Goal: Task Accomplishment & Management: Manage account settings

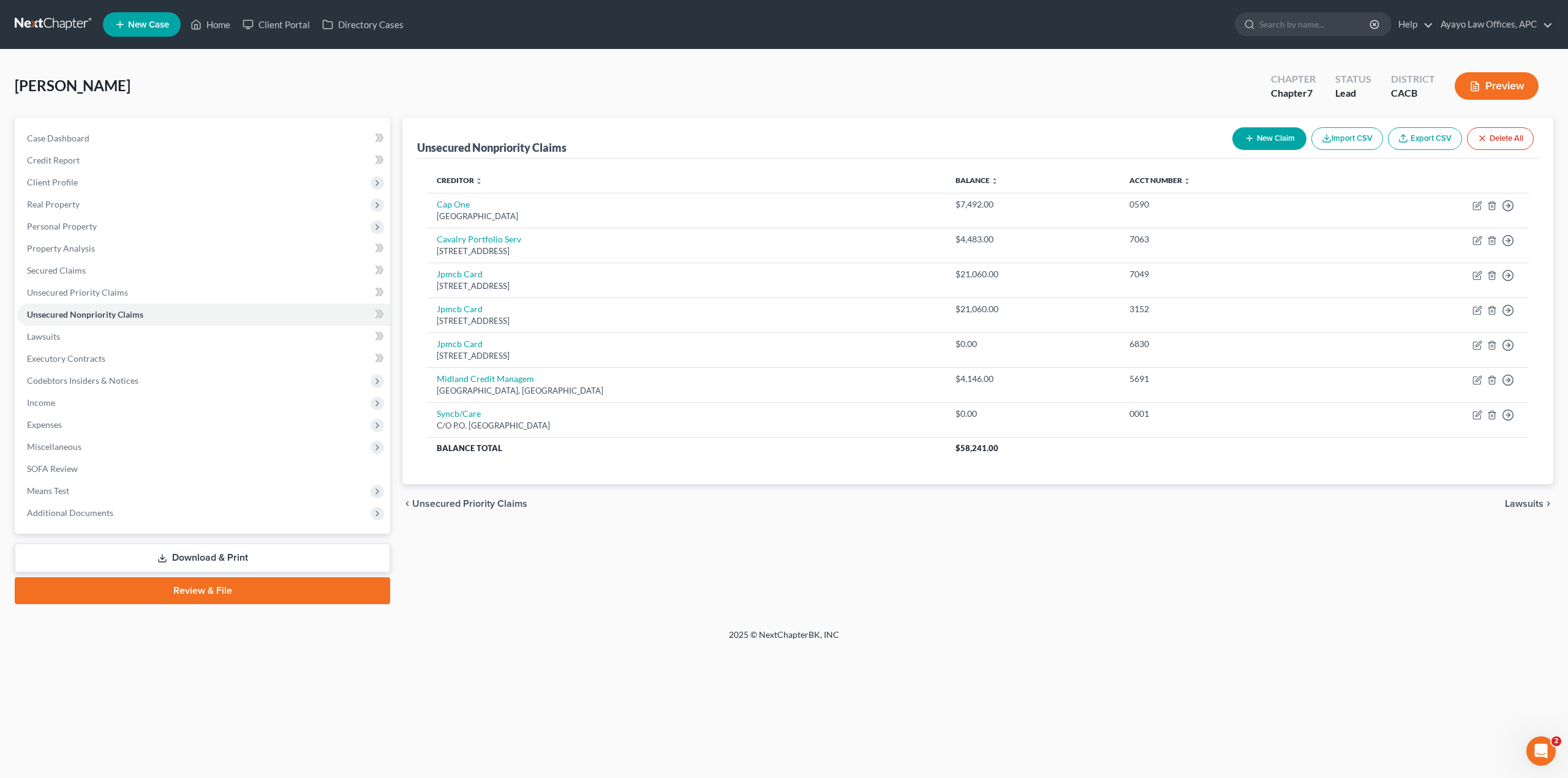
click at [898, 598] on div "Unsecured Nonpriority Claims New Claim Import CSV Export CSV Delete All Credito…" at bounding box center [977, 361] width 1163 height 486
drag, startPoint x: 581, startPoint y: 145, endPoint x: 405, endPoint y: 145, distance: 176.0
click at [405, 145] on div "Unsecured Nonpriority Claims New Claim Import CSV Export CSV Delete All Credito…" at bounding box center [977, 301] width 1151 height 367
copy div "Unsecured Nonpriority Claims"
click at [632, 531] on div "Unsecured Nonpriority Claims New Claim Import CSV Export CSV Delete All Credito…" at bounding box center [977, 361] width 1163 height 486
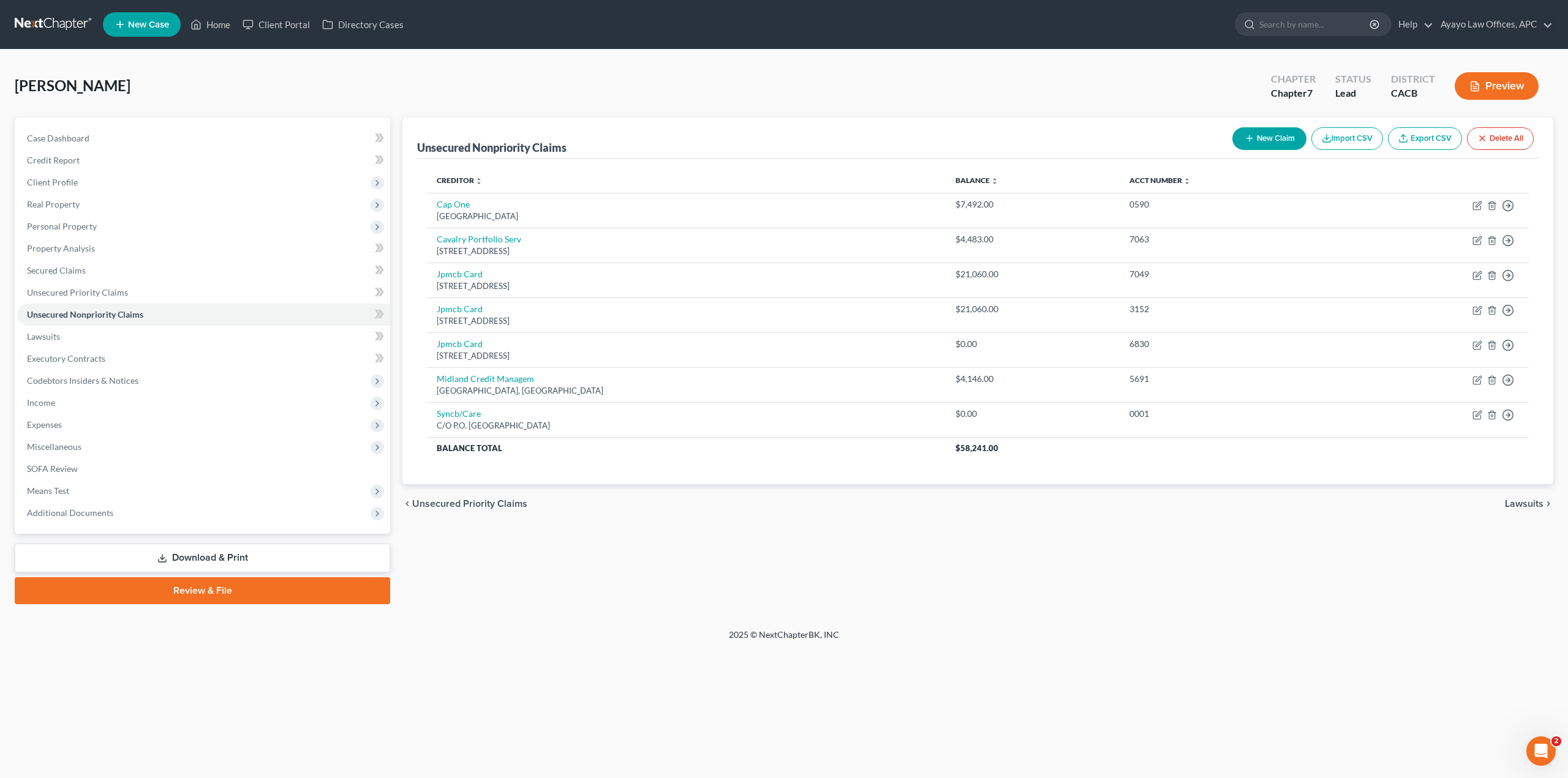
click at [639, 614] on div "O'Toole, Shereen Upgraded Chapter Chapter 7 Status Lead District CACB Preview P…" at bounding box center [784, 338] width 1568 height 579
click at [1517, 19] on link "Ayayo Law Offices, APC" at bounding box center [1493, 24] width 118 height 22
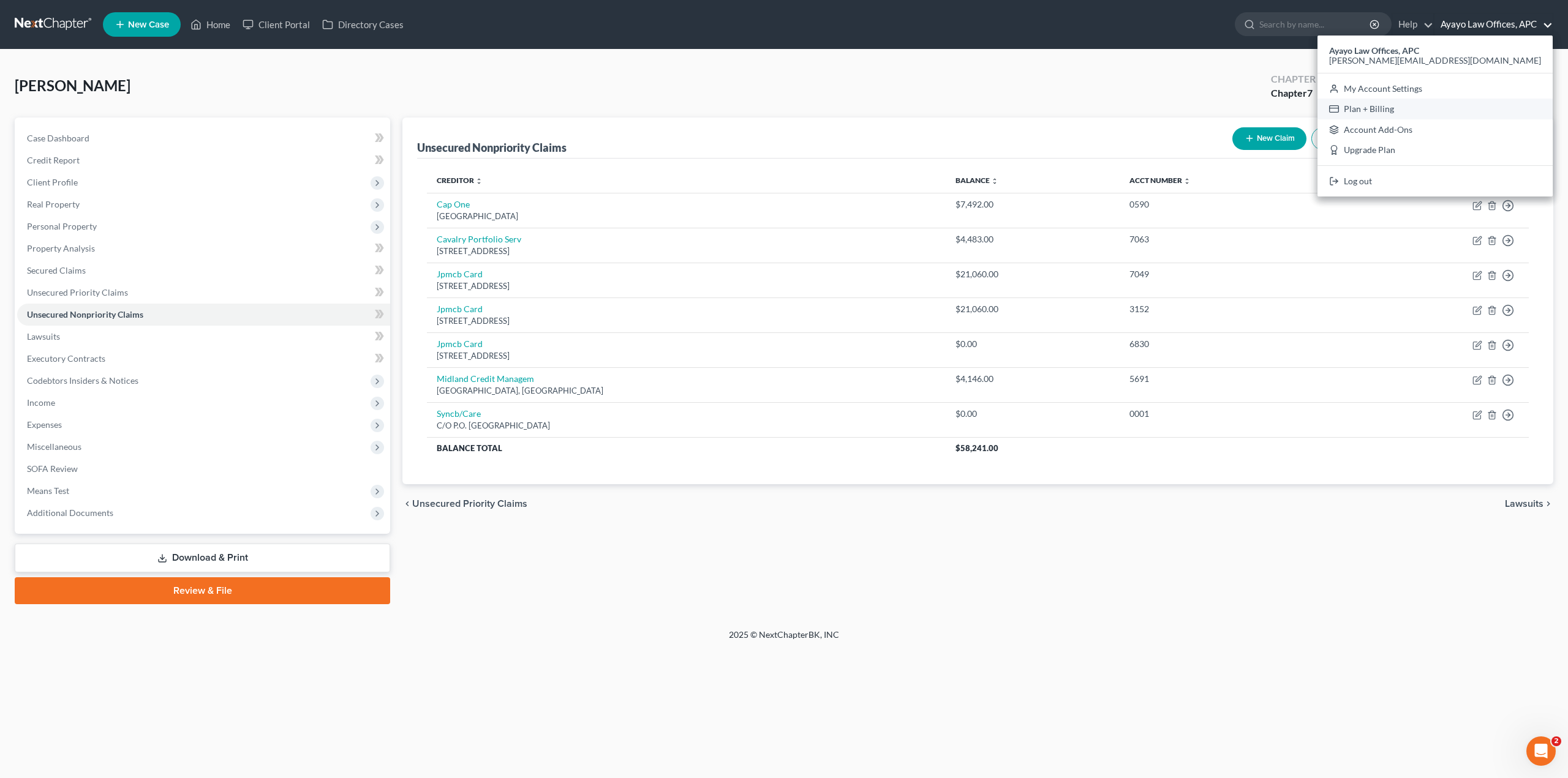
click at [1485, 104] on link "Plan + Billing" at bounding box center [1434, 109] width 235 height 21
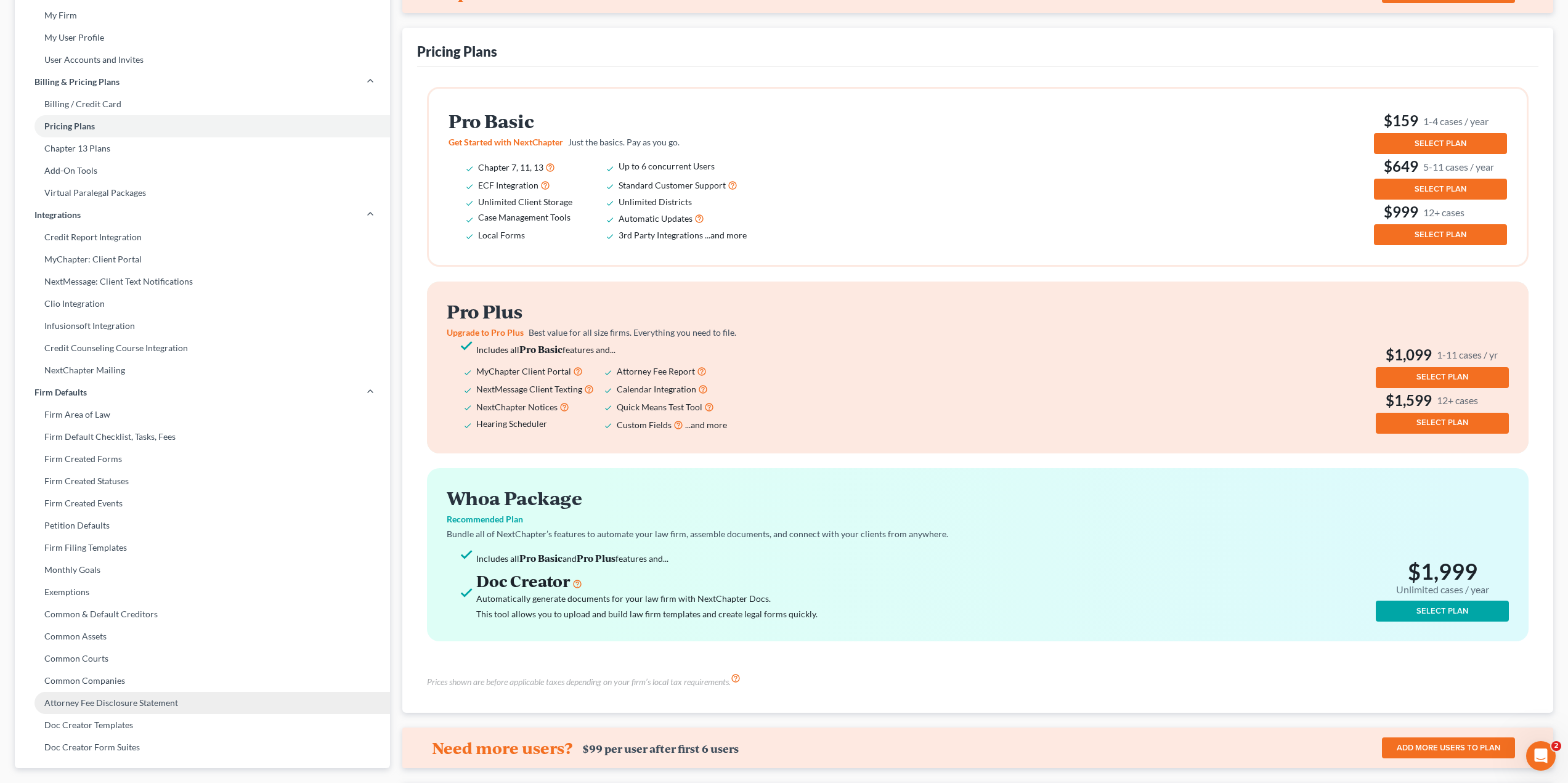
scroll to position [80, 0]
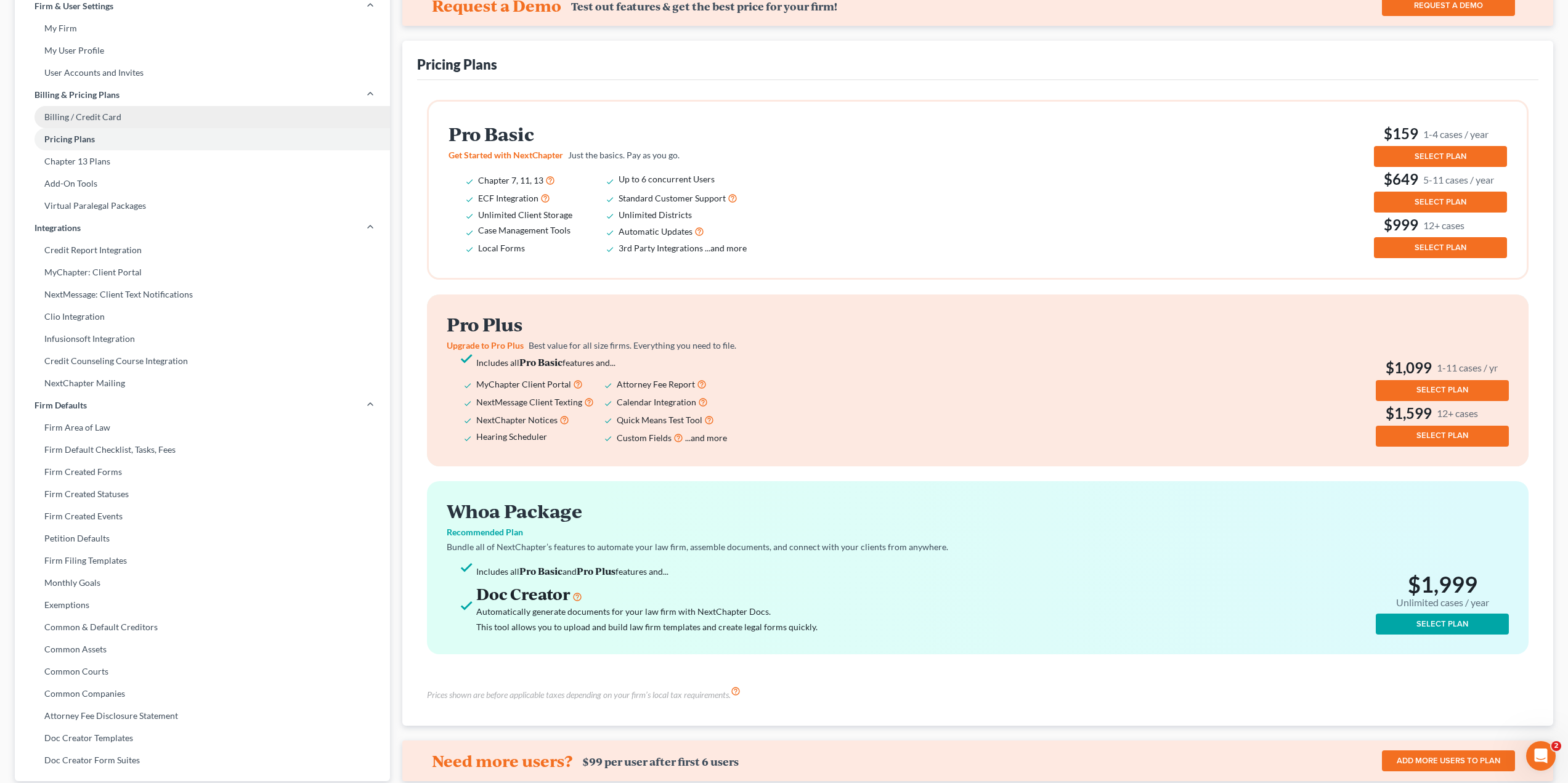
click at [84, 119] on link "Billing / Credit Card" at bounding box center [203, 117] width 375 height 22
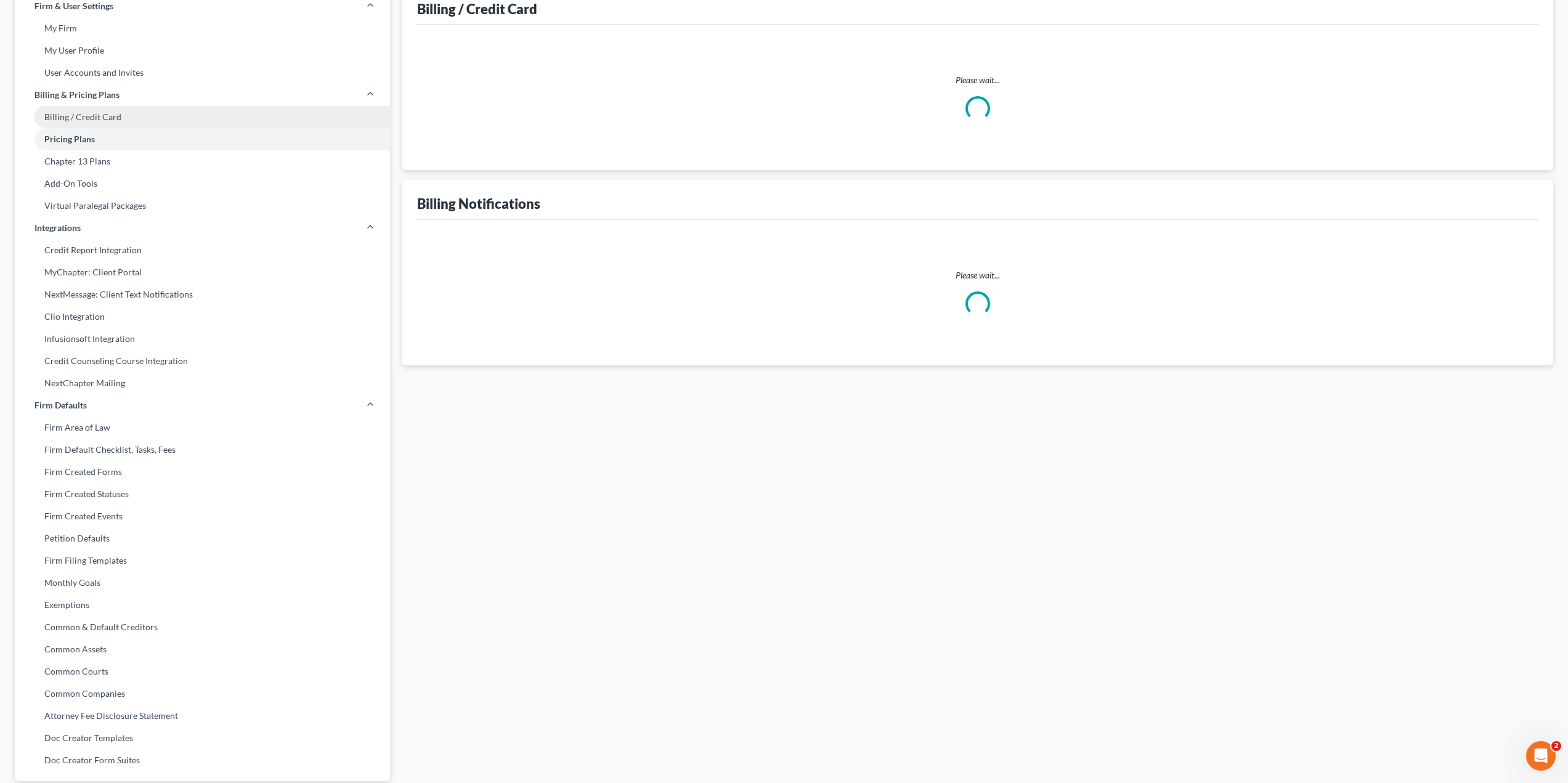
scroll to position [1, 0]
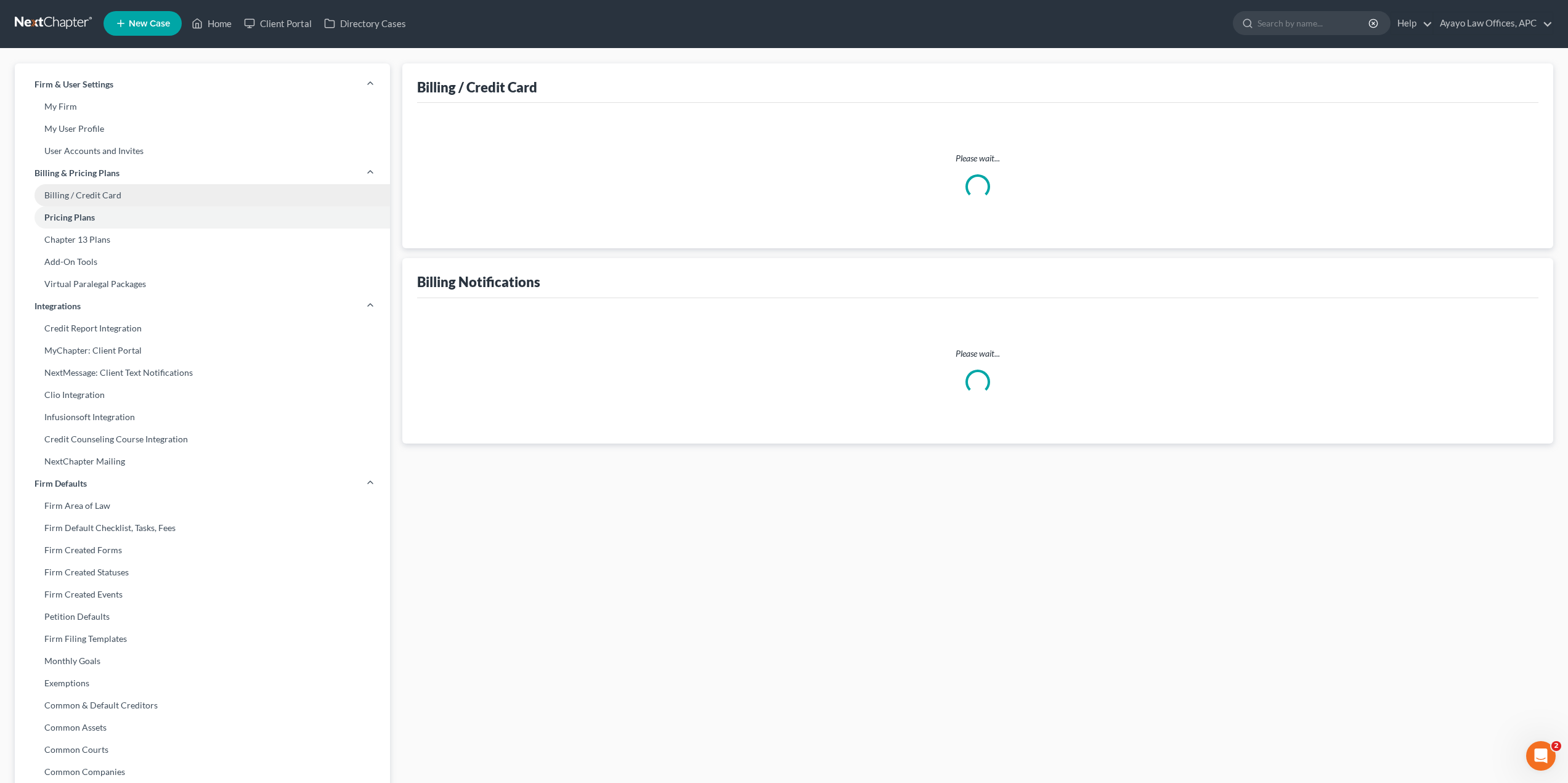
select select "4"
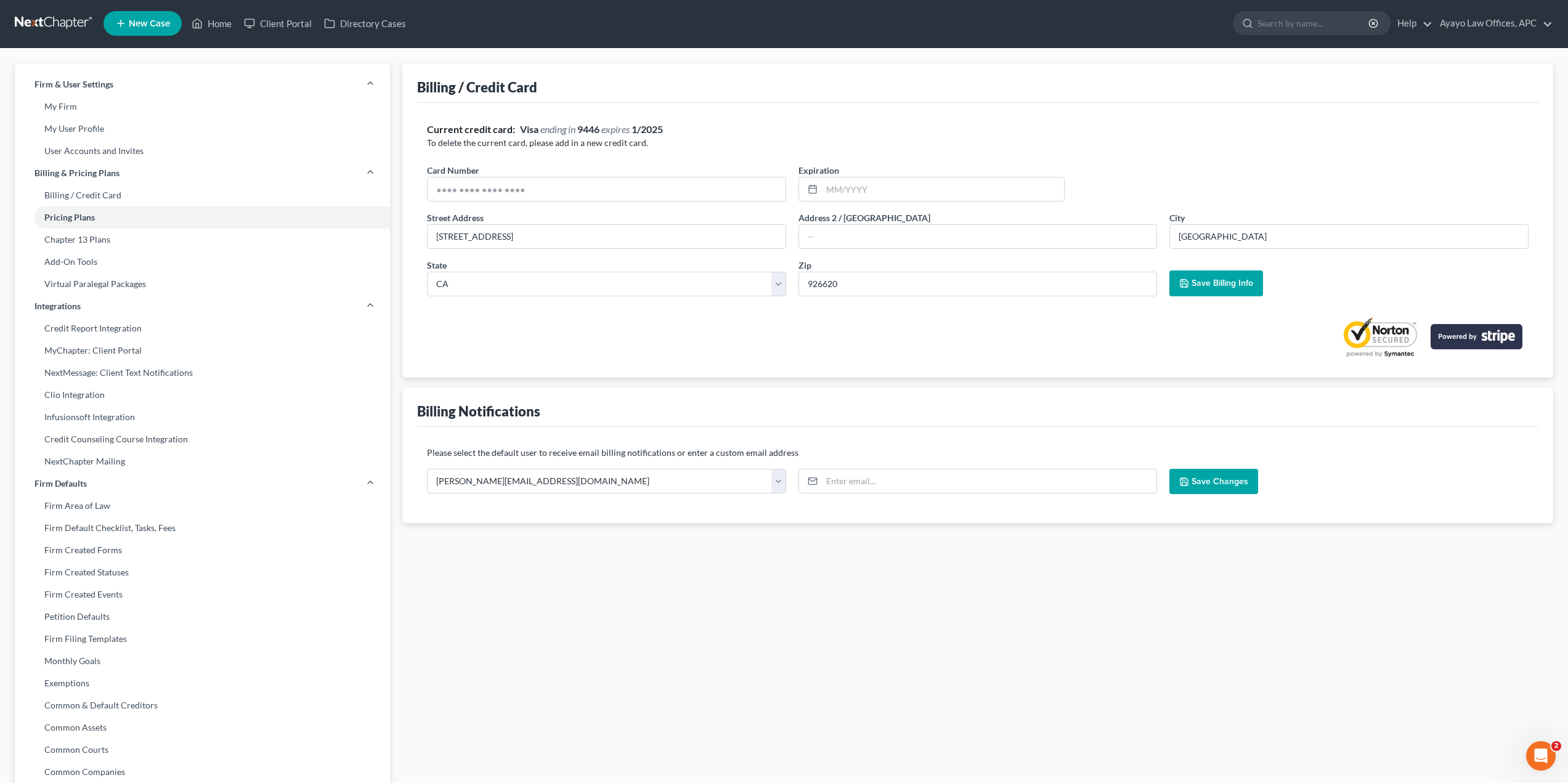
scroll to position [0, 0]
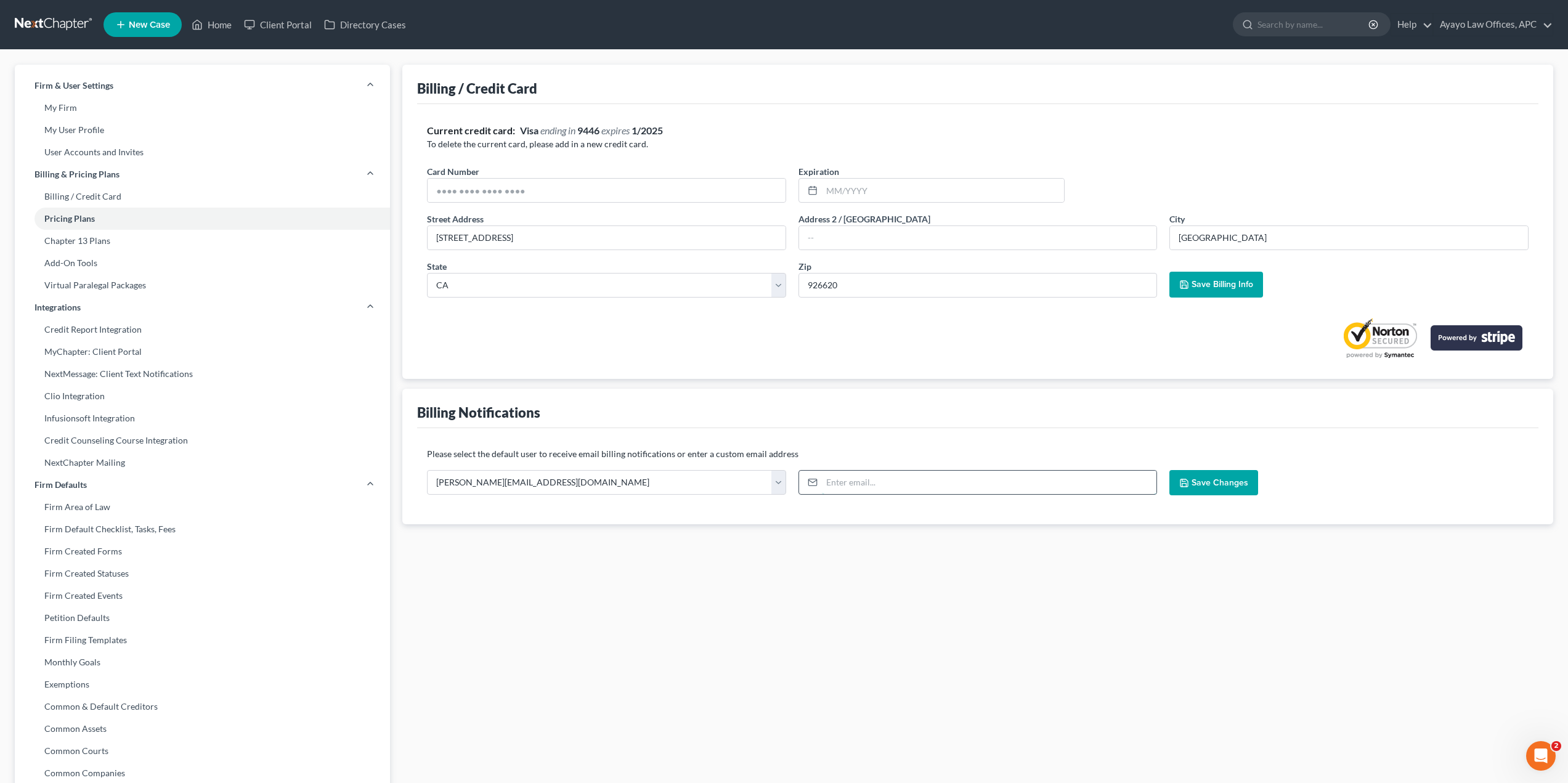
click at [922, 471] on input "email" at bounding box center [989, 483] width 335 height 24
type input "lauren.coulombe@ayayolaw.com"
click at [1212, 484] on span "Save Changes" at bounding box center [1219, 483] width 56 height 10
click at [261, 118] on link "My Firm" at bounding box center [203, 108] width 375 height 22
select select "29"
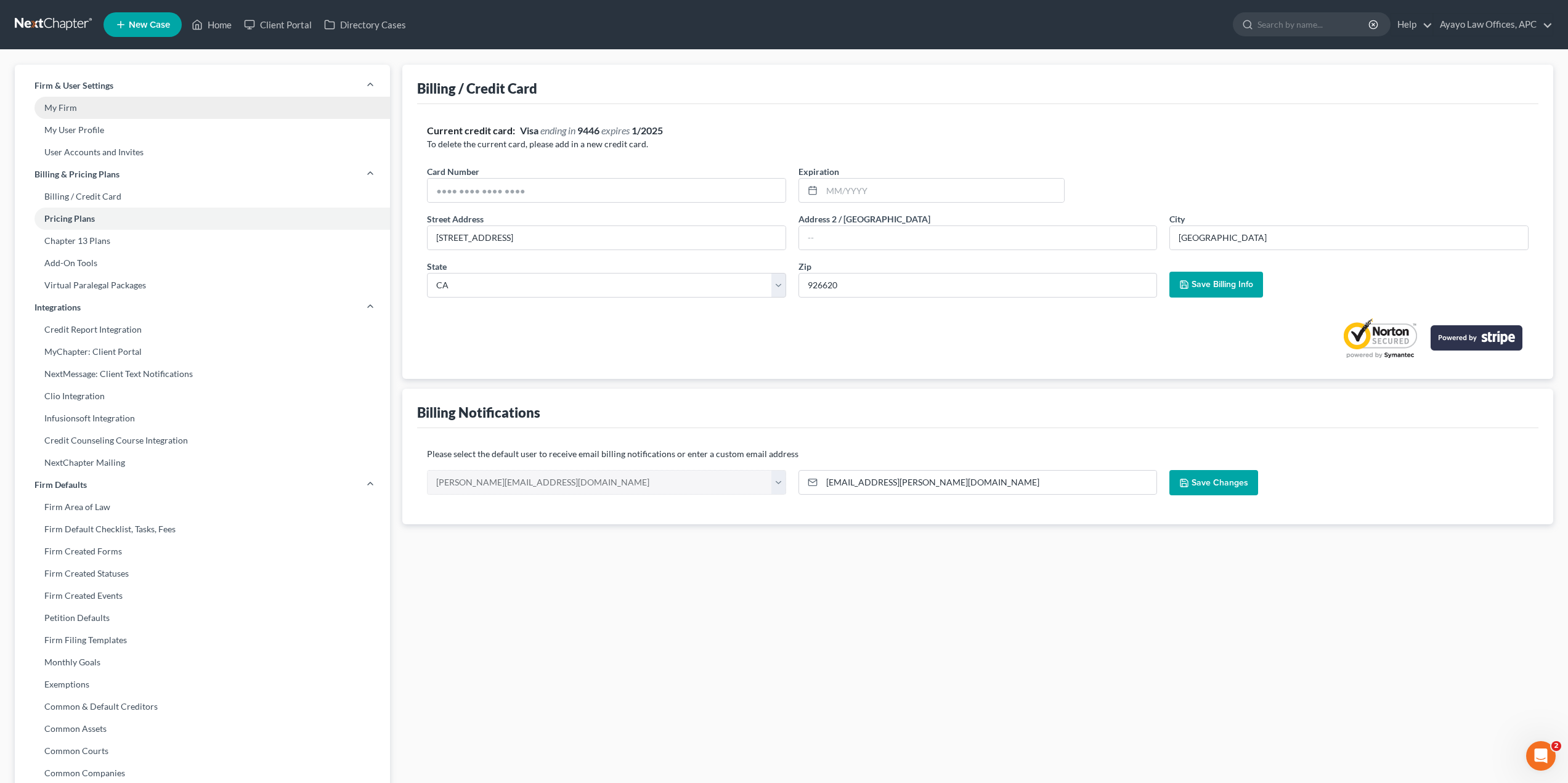
select select "4"
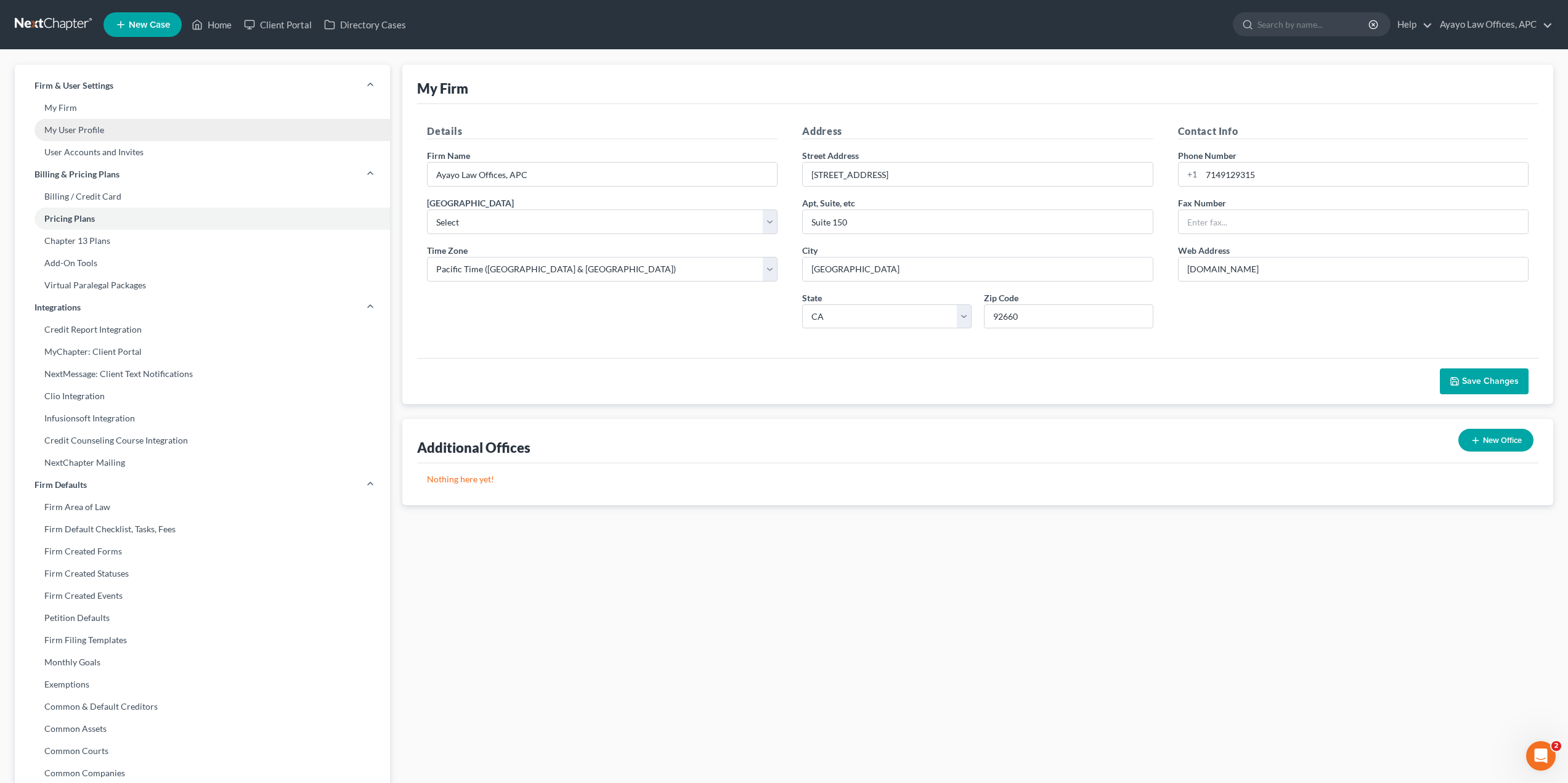
click at [259, 124] on link "My User Profile" at bounding box center [203, 130] width 375 height 22
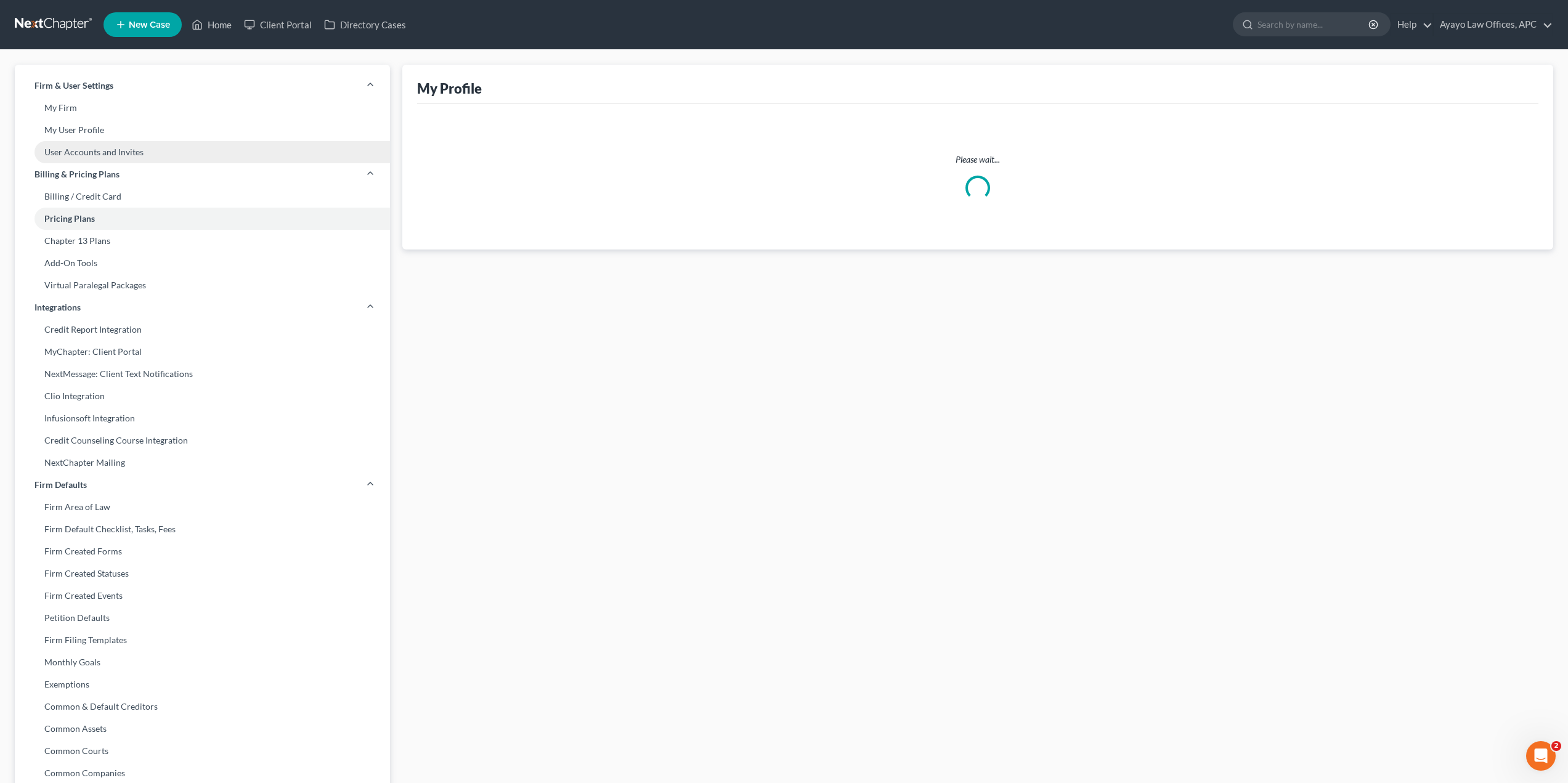
select select "4"
select select "7"
select select "attorney"
select select "1"
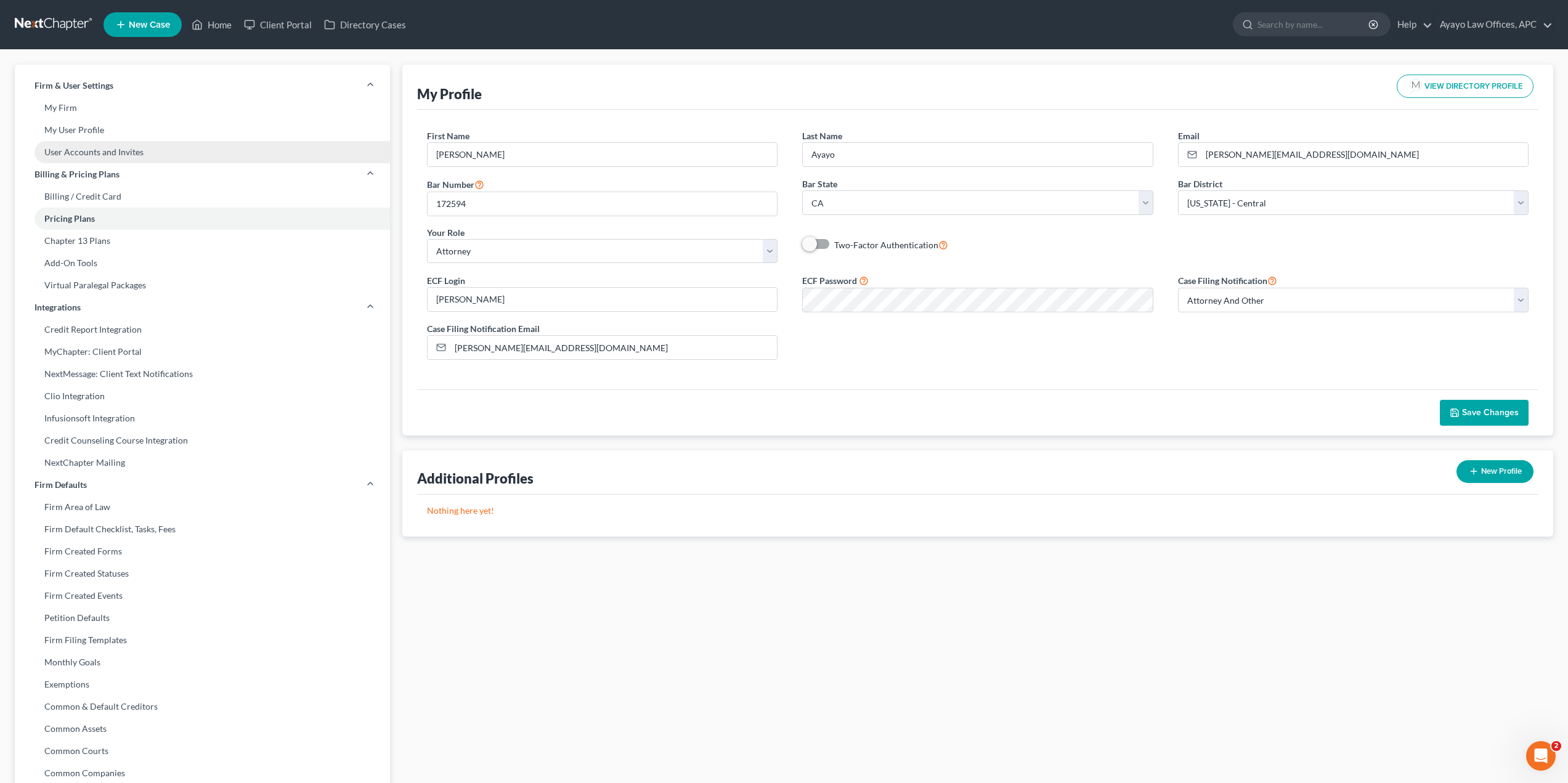
click at [160, 145] on link "User Accounts and Invites" at bounding box center [203, 152] width 375 height 22
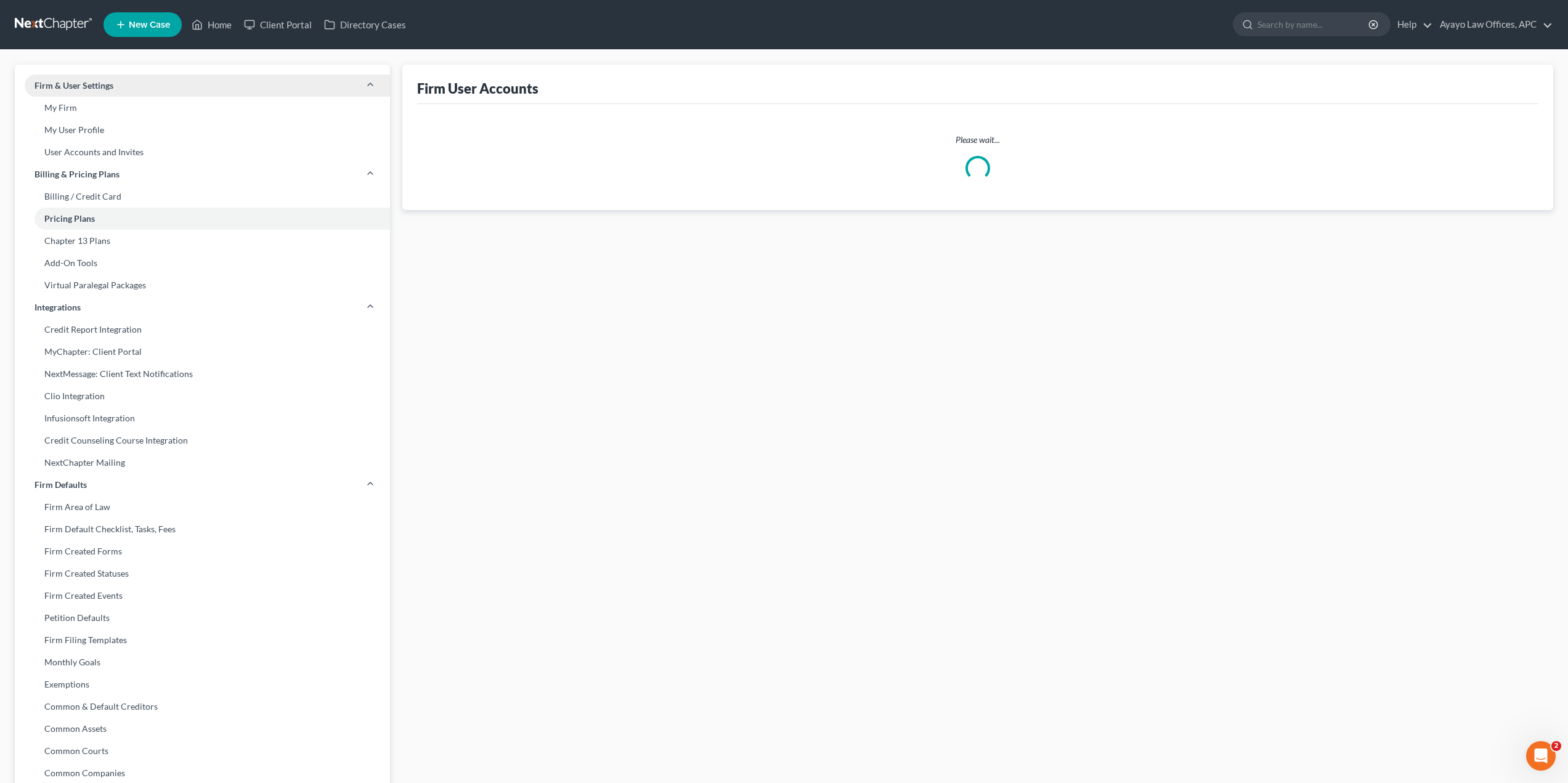
select select "0"
select select "2"
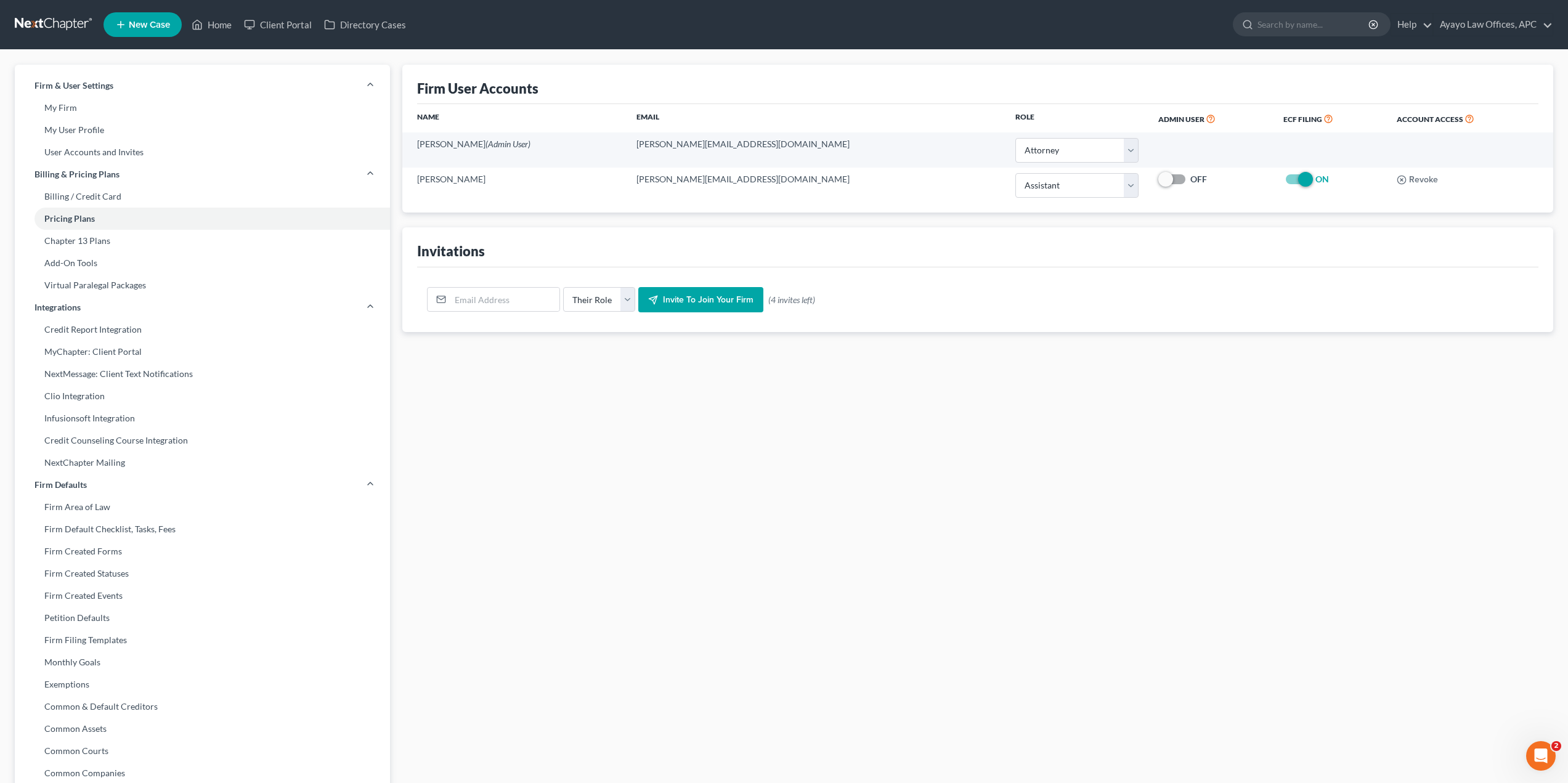
click at [1295, 444] on div "Firm User Accounts Name Email Role Admin User ECF Filing Account Access Christo…" at bounding box center [977, 470] width 1163 height 811
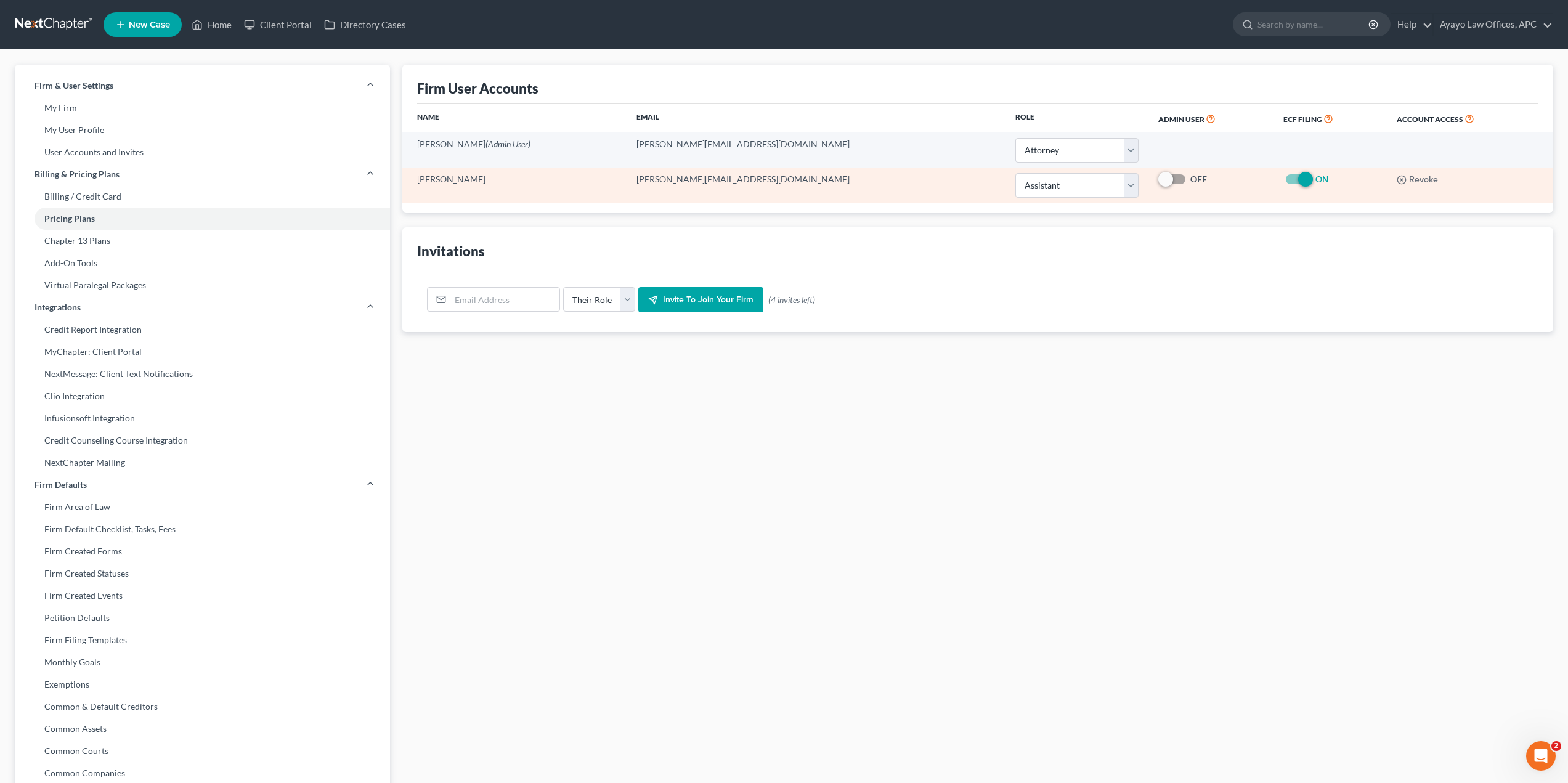
click at [443, 173] on td "Howard Yuwen" at bounding box center [514, 185] width 224 height 35
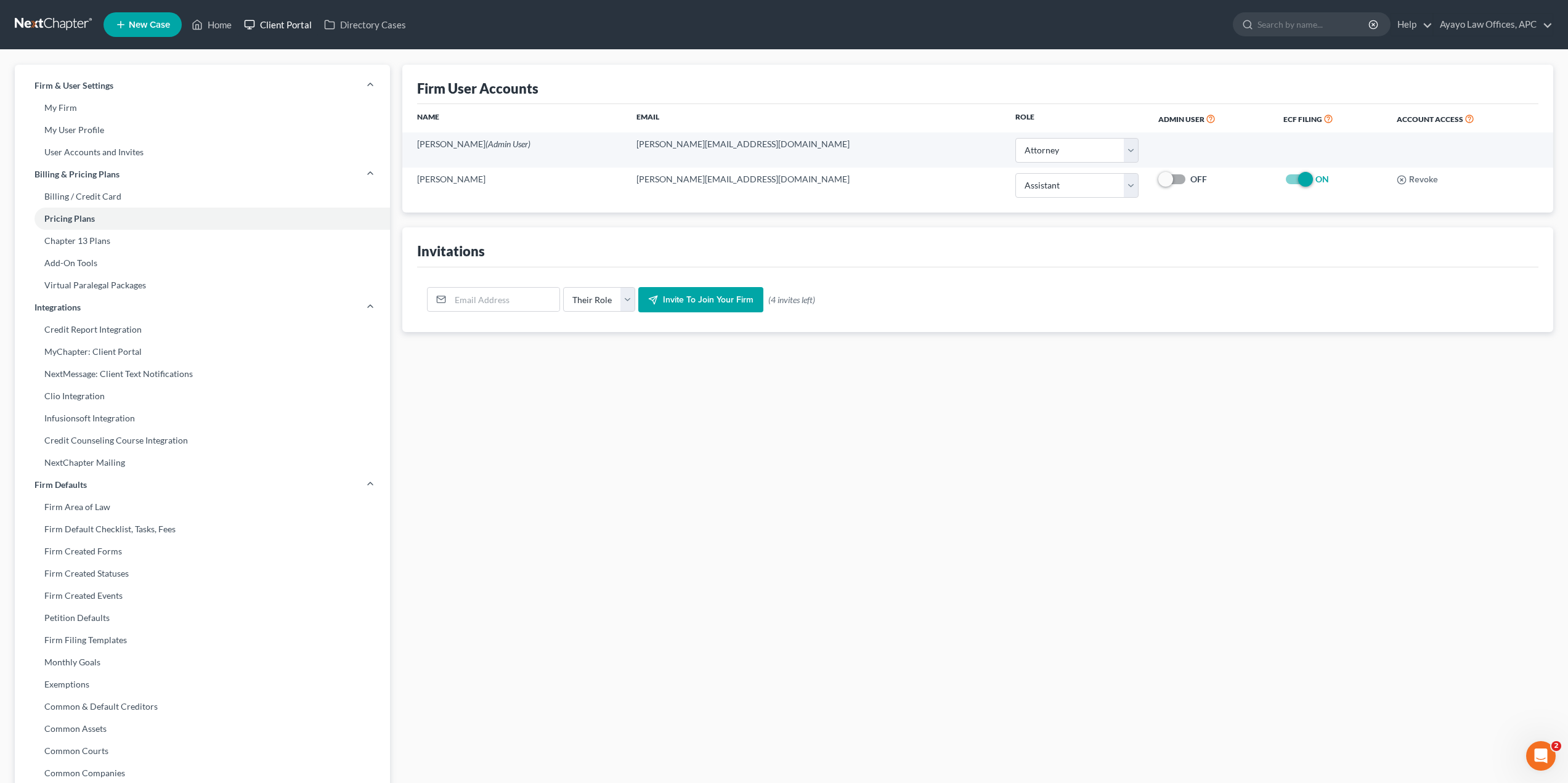
click at [304, 22] on link "Client Portal" at bounding box center [277, 24] width 80 height 22
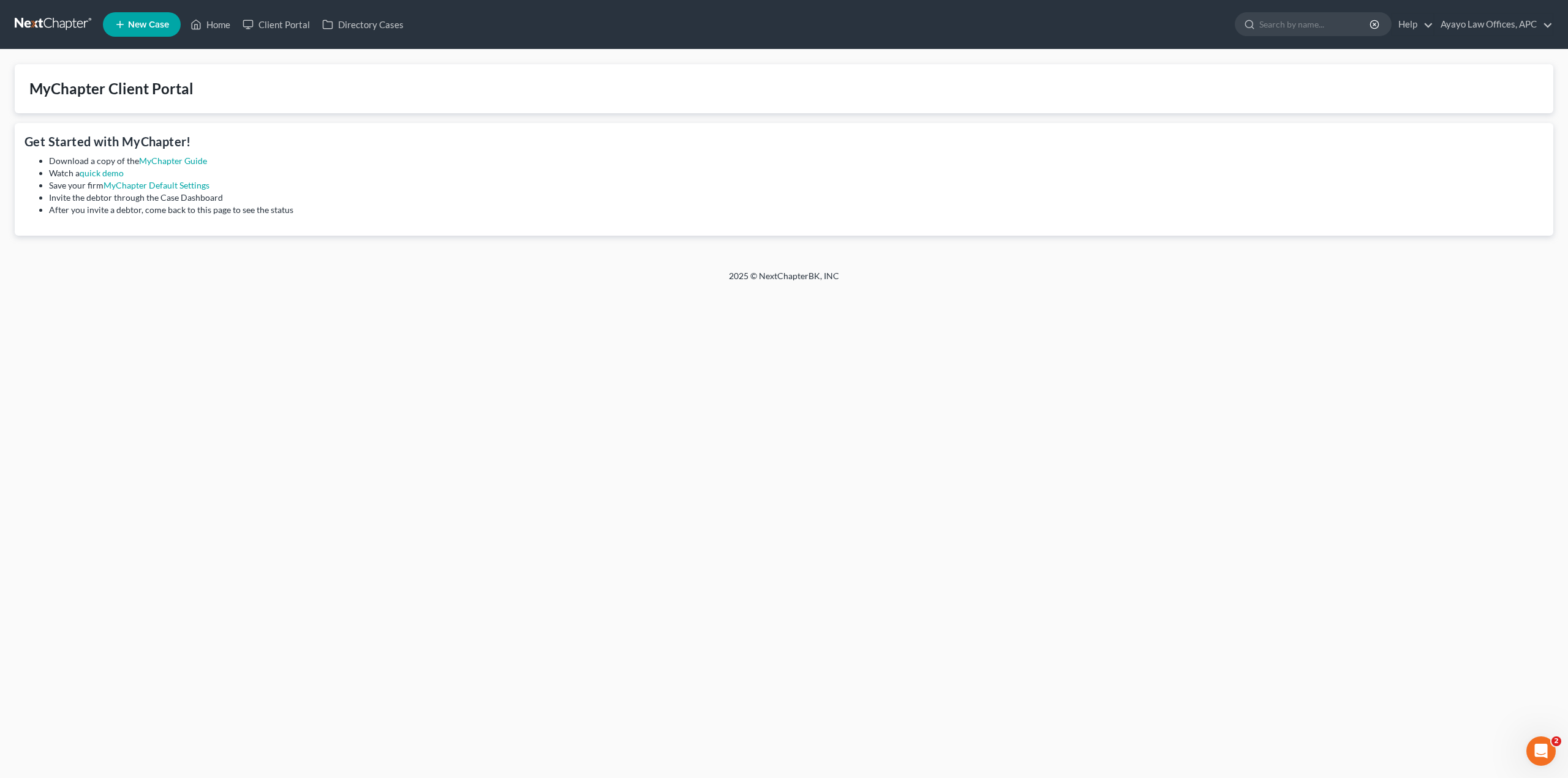
click at [77, 28] on link at bounding box center [54, 24] width 79 height 22
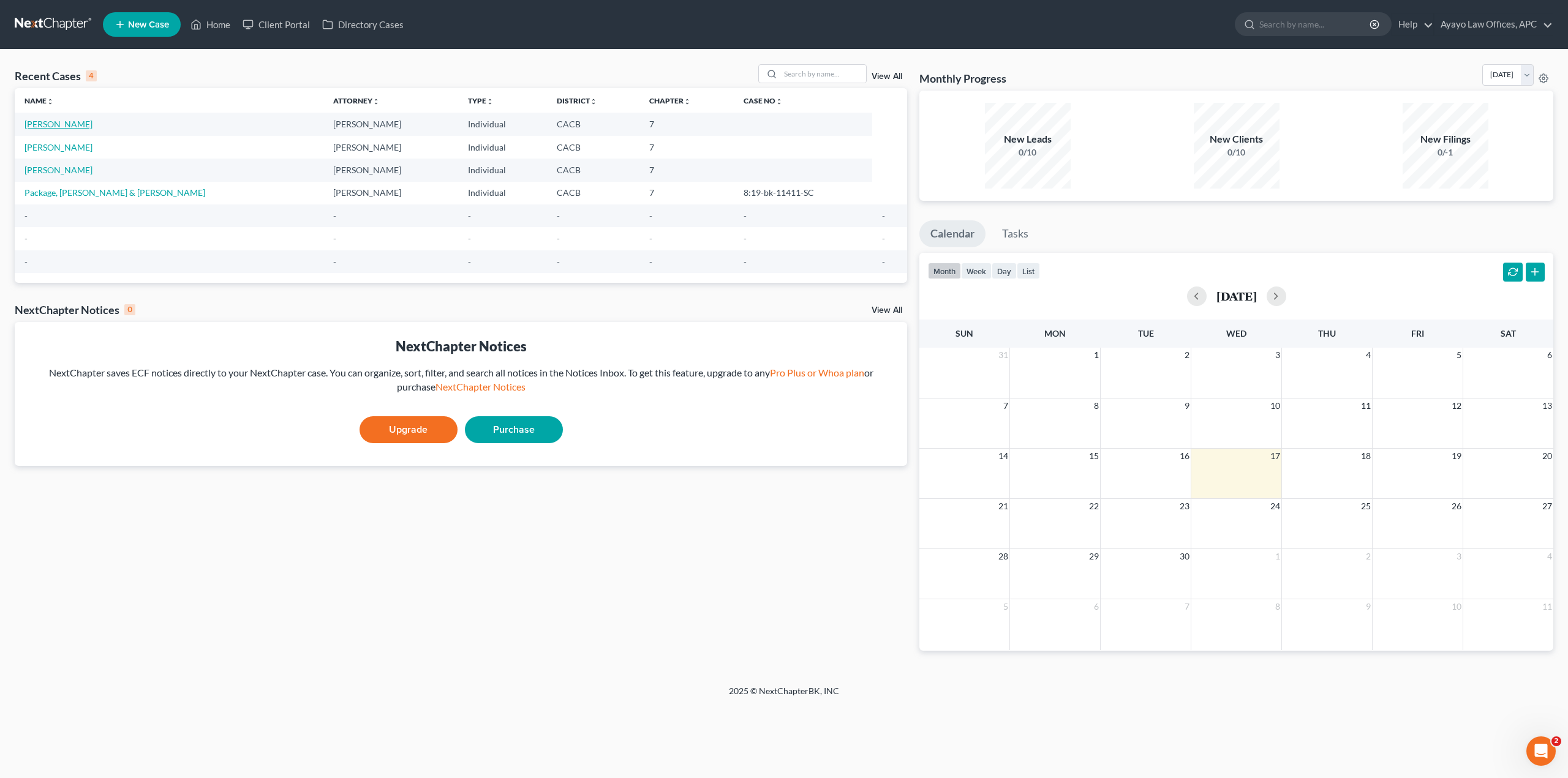
click at [74, 119] on link "[PERSON_NAME]" at bounding box center [58, 124] width 68 height 10
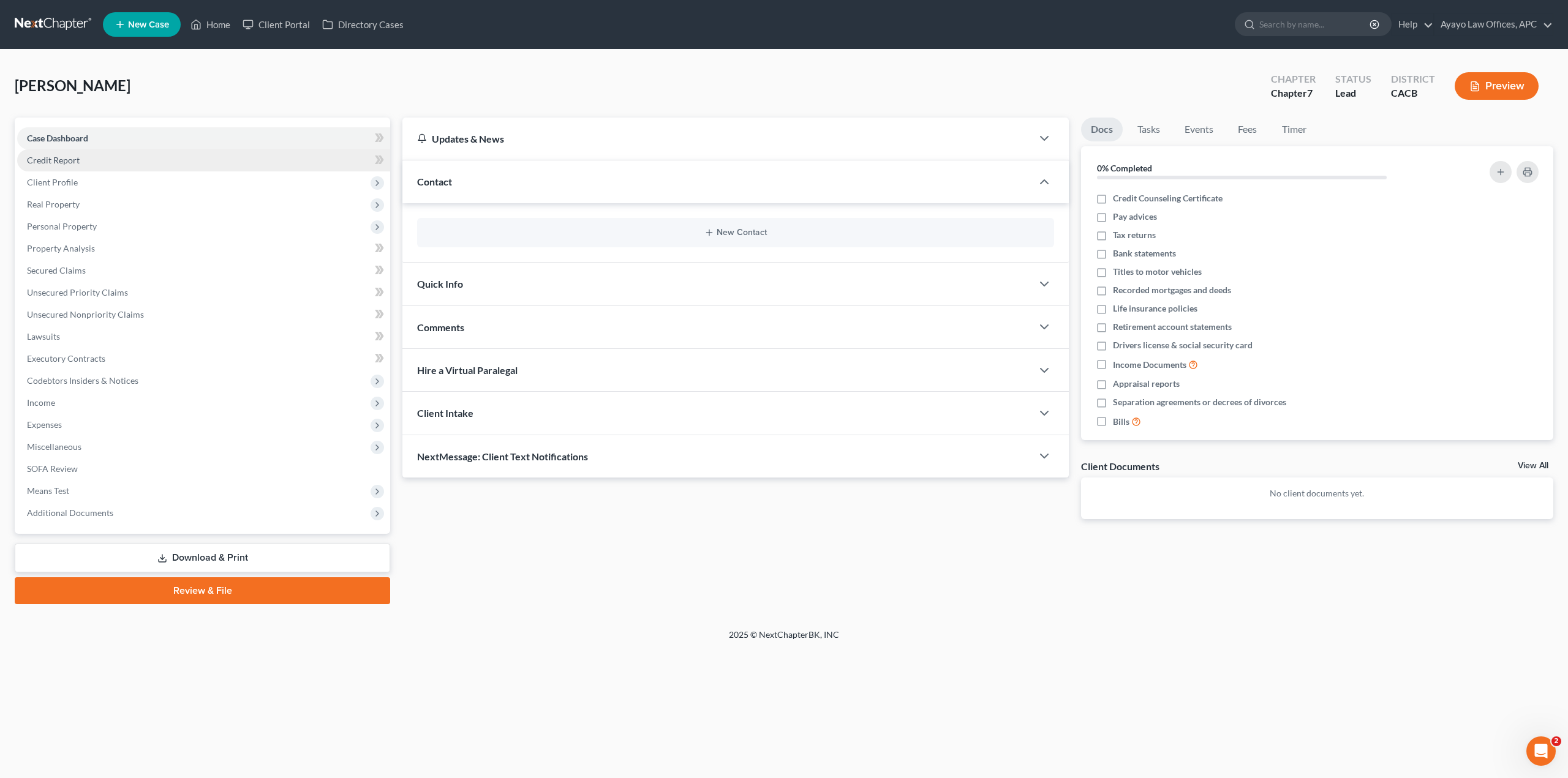
click at [90, 160] on link "Credit Report" at bounding box center [204, 160] width 373 height 22
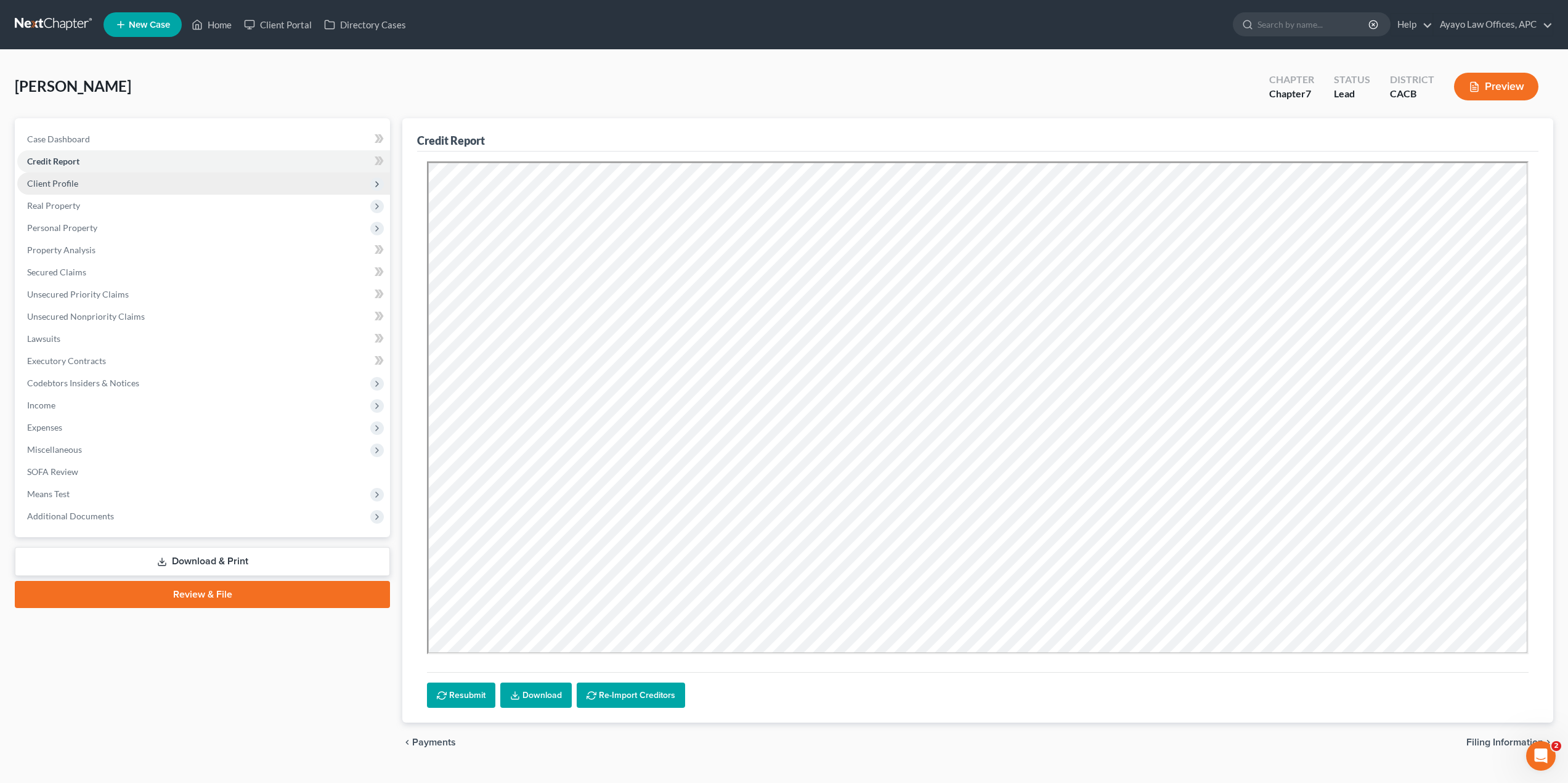
click at [66, 178] on span "Client Profile" at bounding box center [52, 183] width 51 height 10
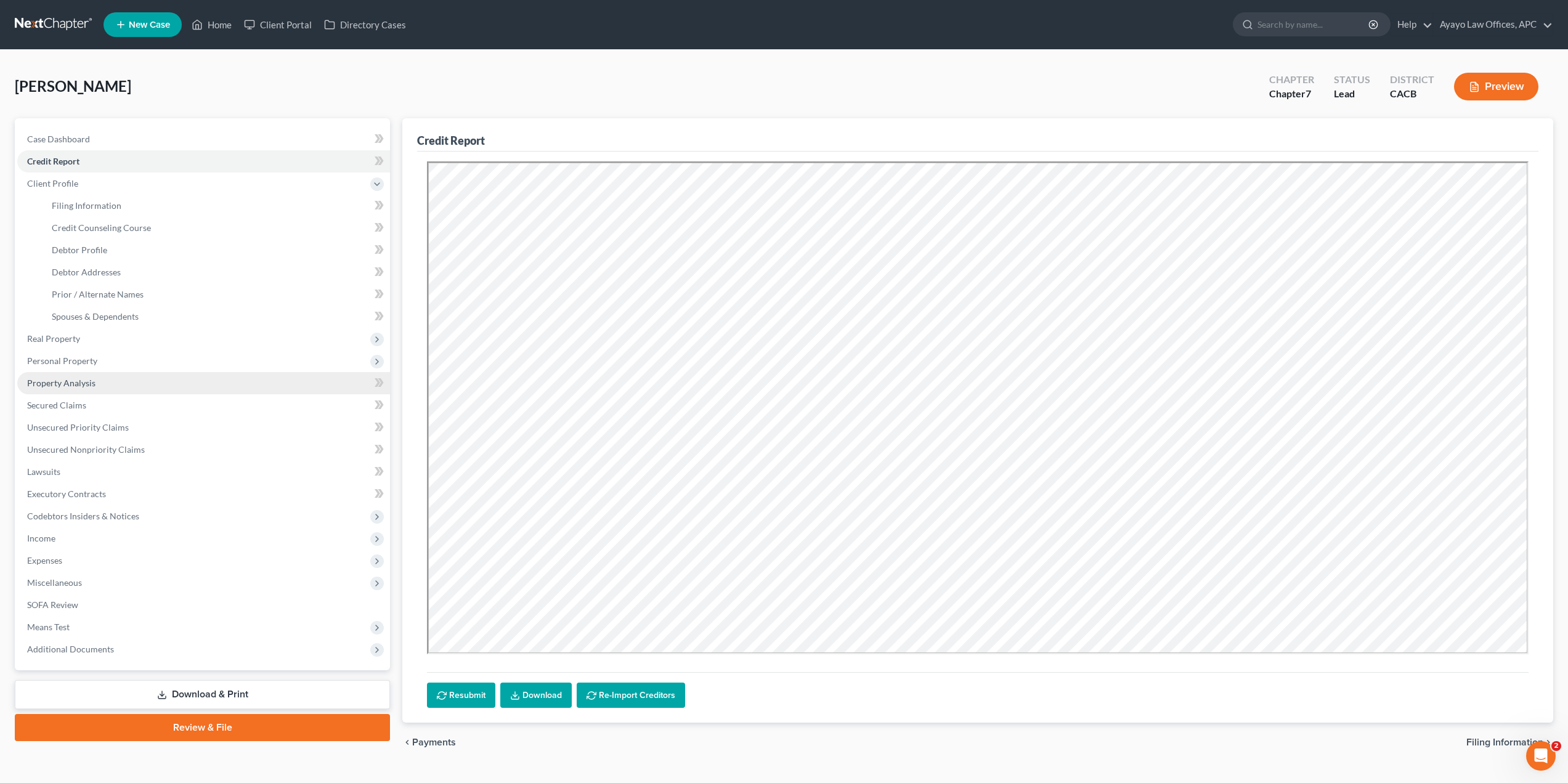
click at [177, 388] on link "Property Analysis" at bounding box center [203, 384] width 372 height 22
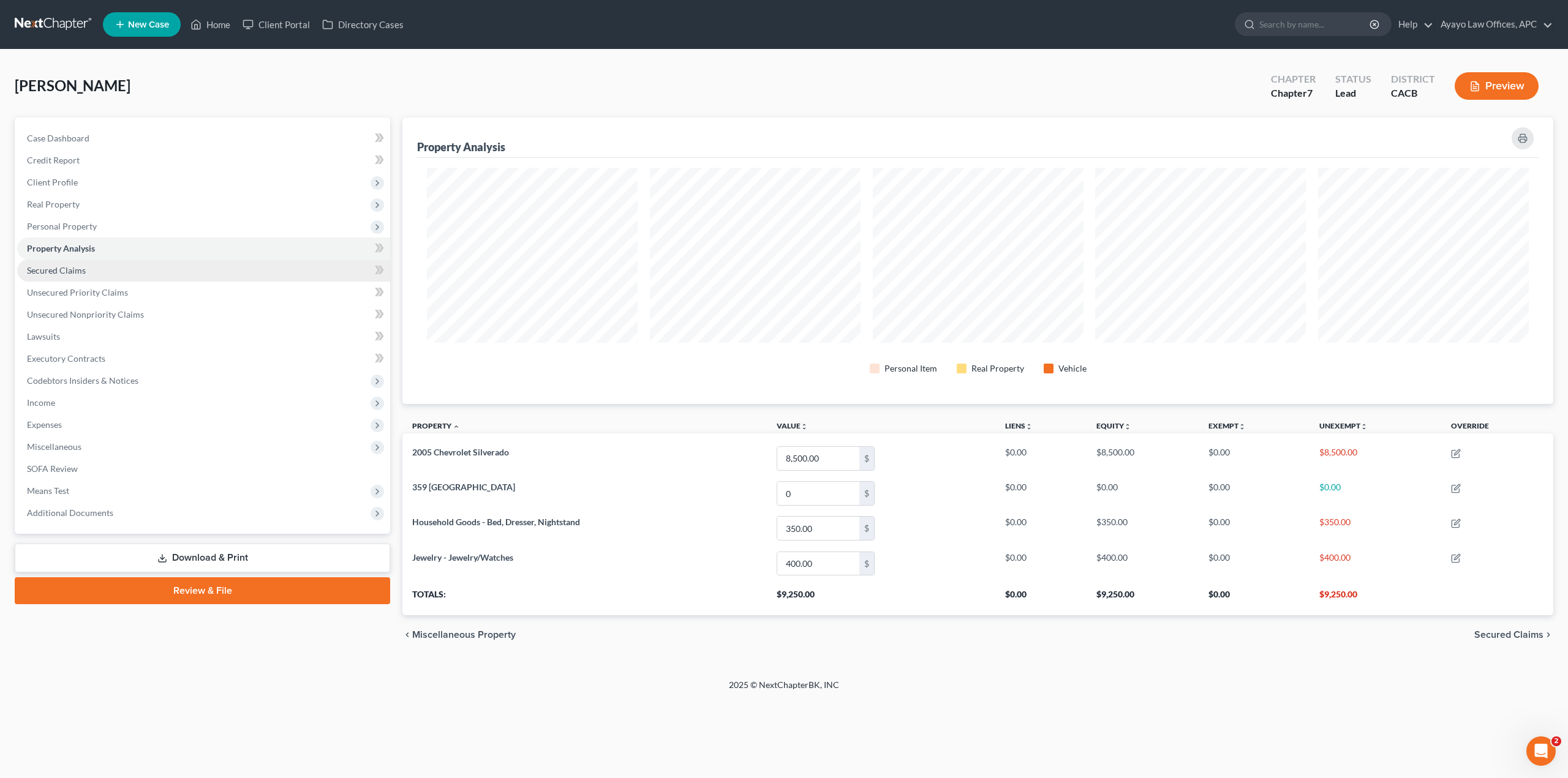
scroll to position [287, 1151]
click at [159, 381] on span "Codebtors Insiders & Notices" at bounding box center [204, 381] width 373 height 22
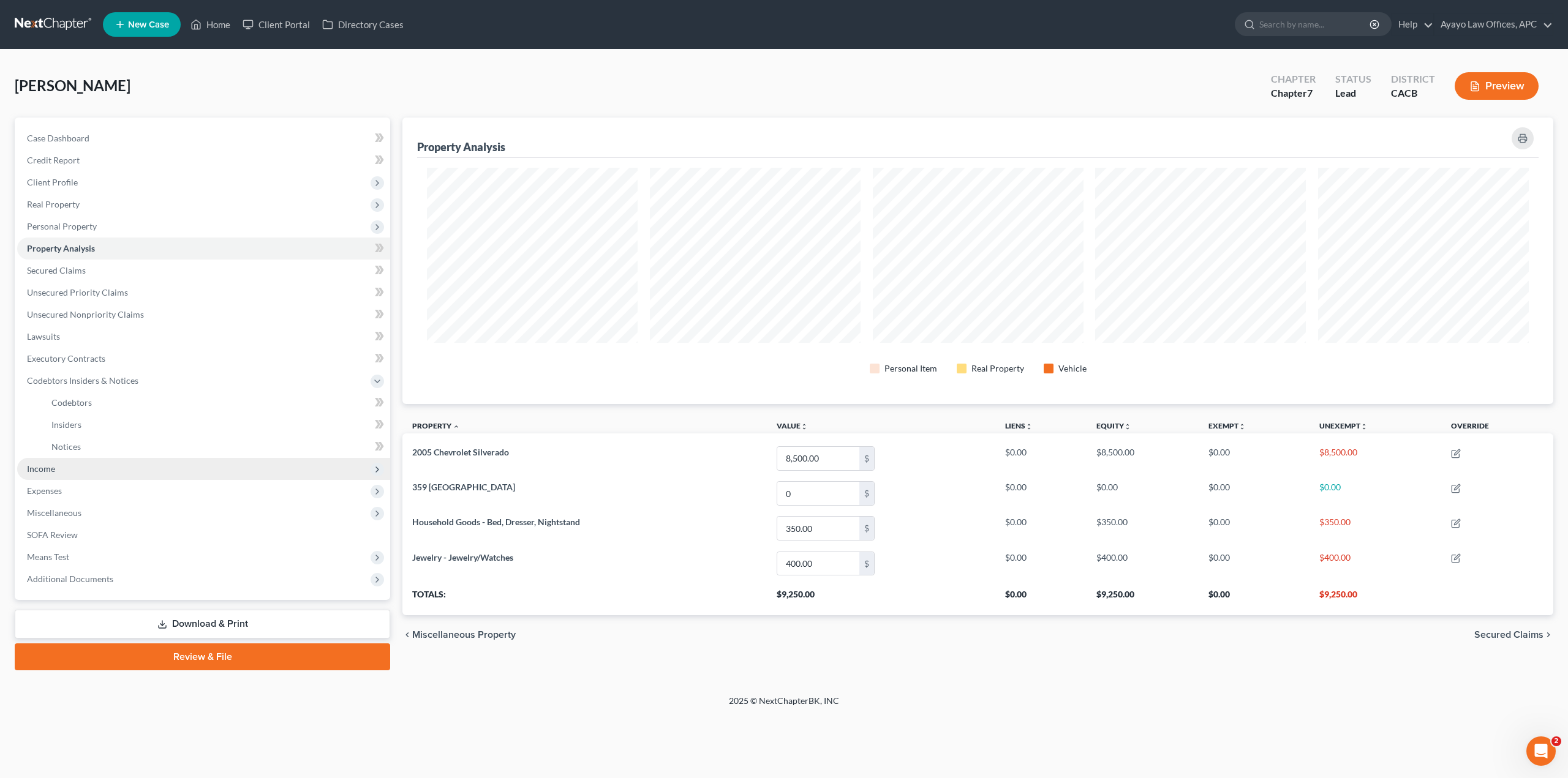
click at [107, 466] on span "Income" at bounding box center [204, 469] width 373 height 22
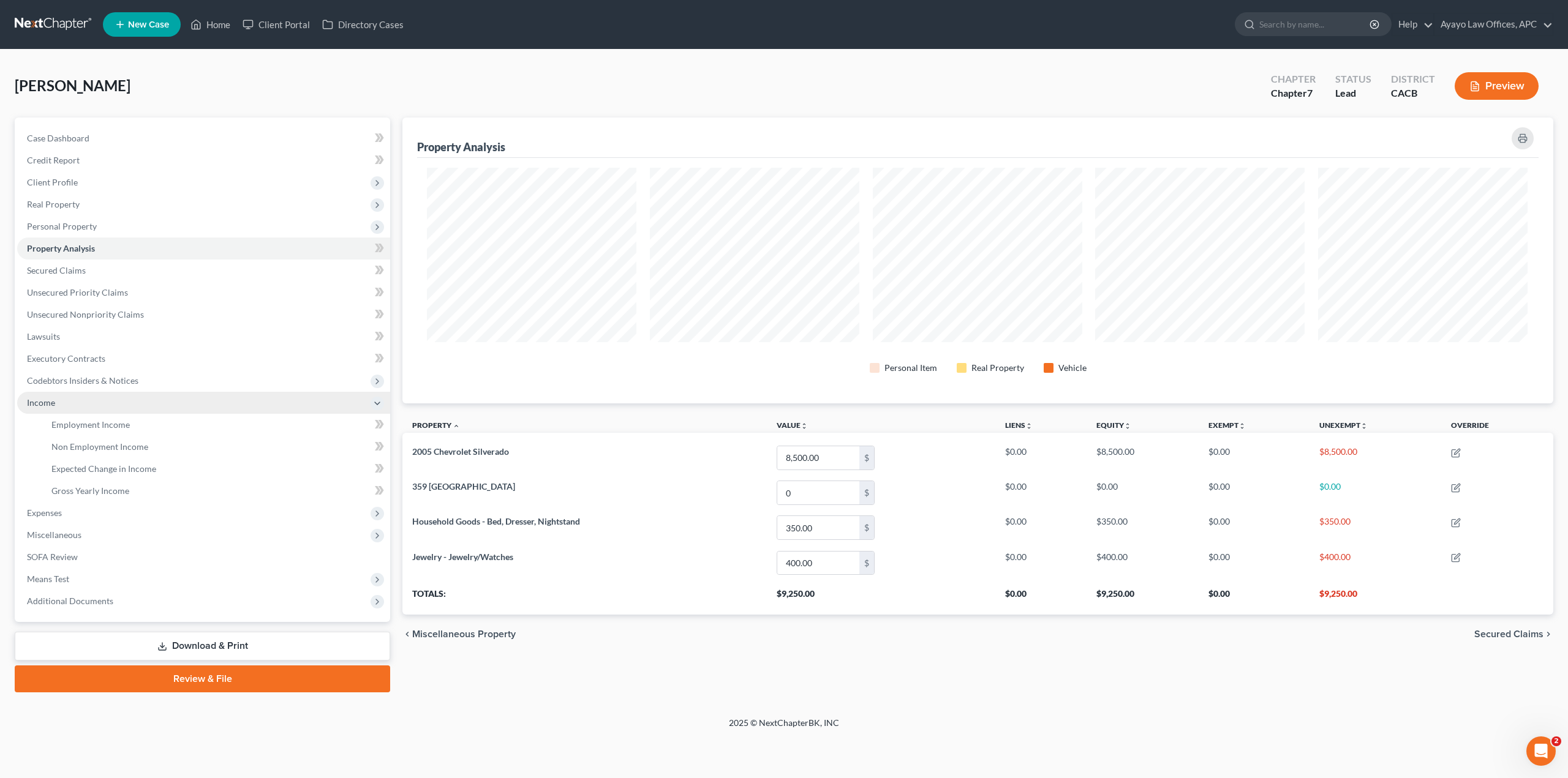
scroll to position [0, 0]
click at [118, 425] on span "Employment Income" at bounding box center [91, 425] width 79 height 10
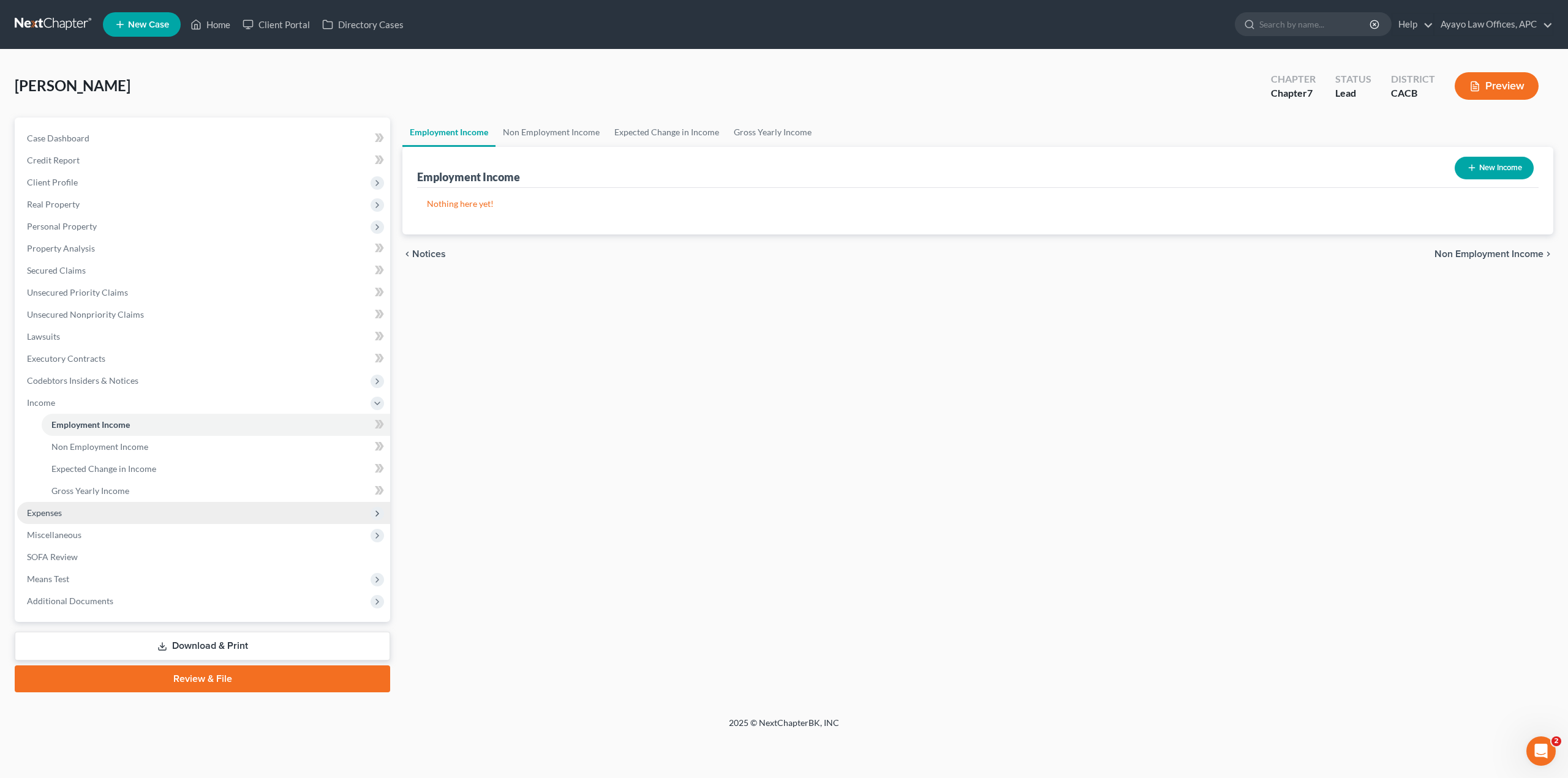
click at [89, 505] on span "Expenses" at bounding box center [204, 513] width 373 height 22
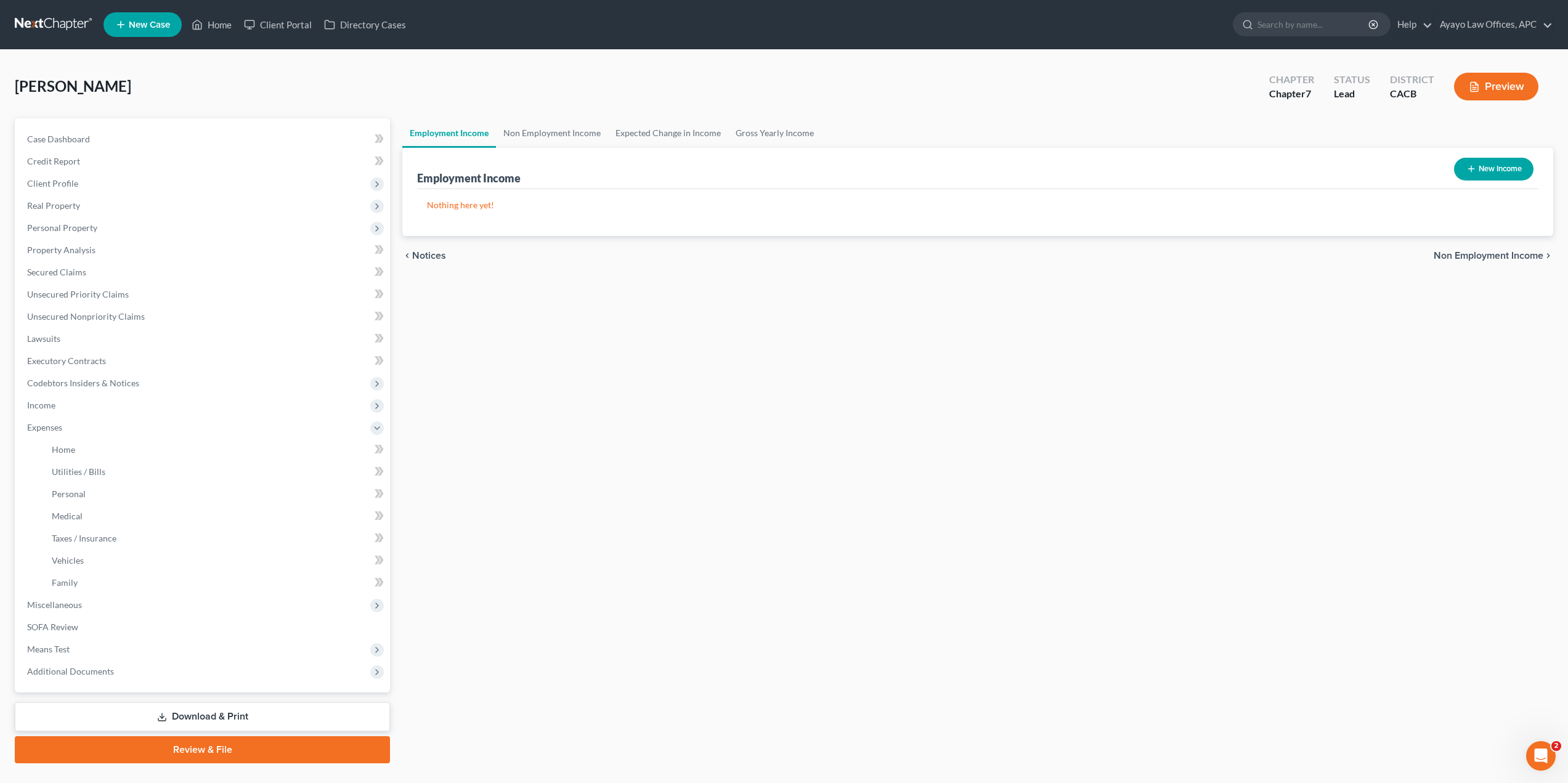
click at [956, 706] on div "Employment Income Non Employment Income Expected Change in Income Gross Yearly …" at bounding box center [977, 441] width 1163 height 645
click at [57, 21] on link at bounding box center [55, 24] width 79 height 22
